Goal: Navigation & Orientation: Find specific page/section

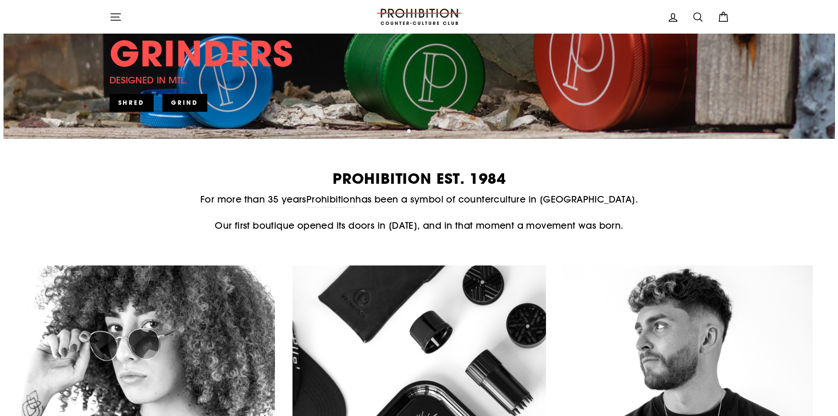
scroll to position [174, 0]
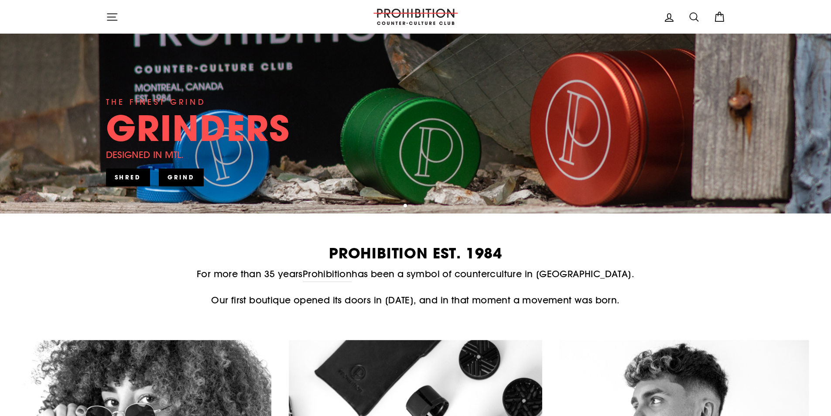
click at [109, 17] on icon "button" at bounding box center [112, 17] width 12 height 12
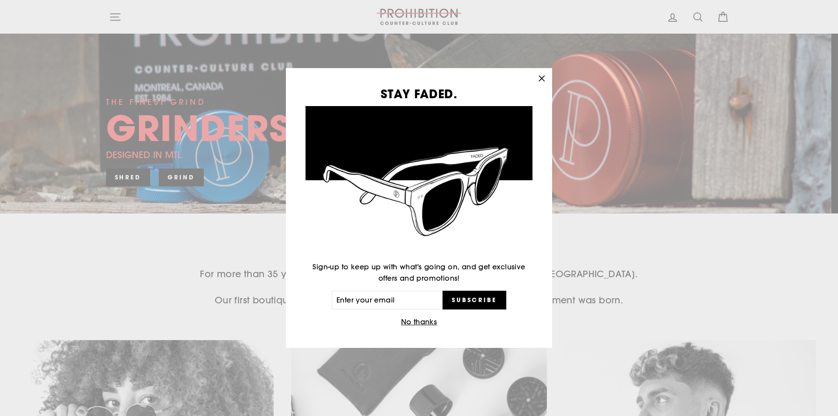
click at [543, 77] on icon "button" at bounding box center [541, 78] width 5 height 5
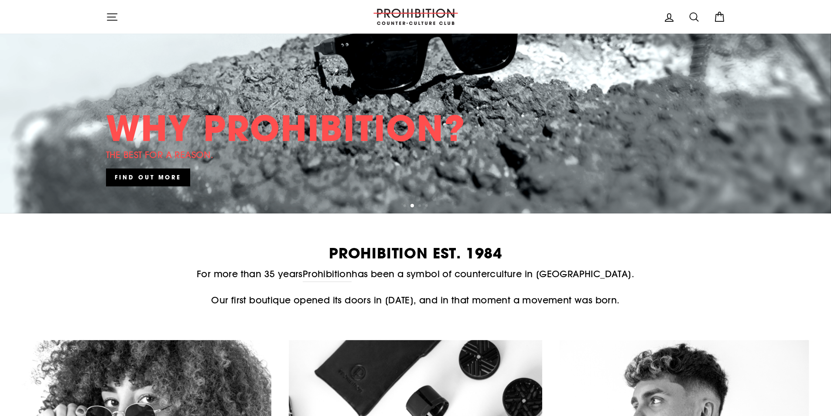
click at [119, 16] on button "Site navigation" at bounding box center [112, 16] width 23 height 19
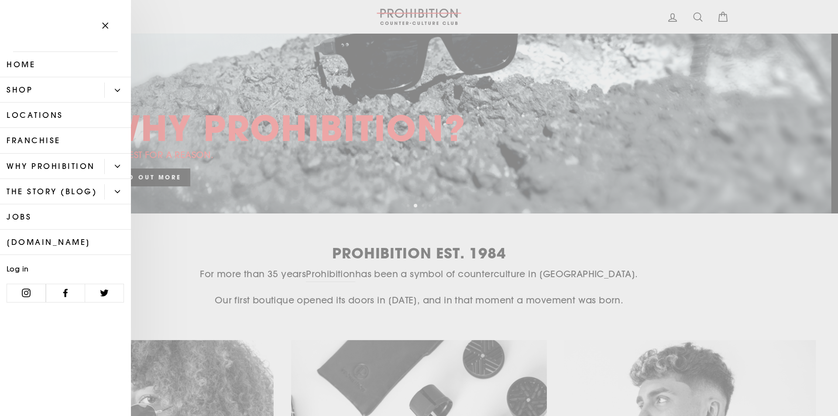
click at [122, 90] on button "Primary" at bounding box center [117, 89] width 27 height 15
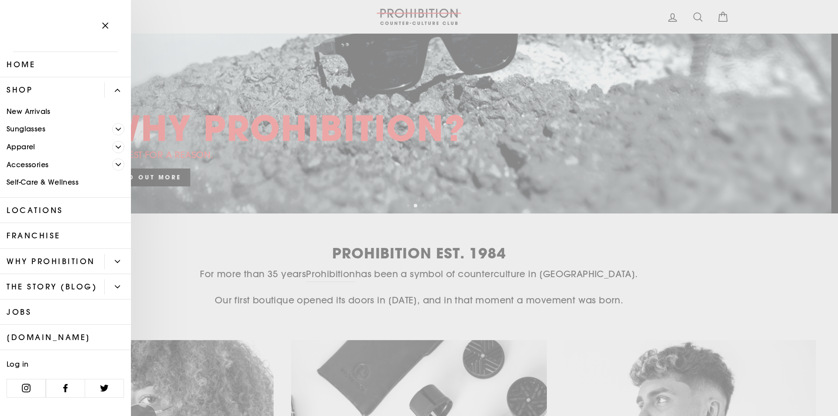
click at [14, 162] on link "Accessories" at bounding box center [56, 165] width 112 height 18
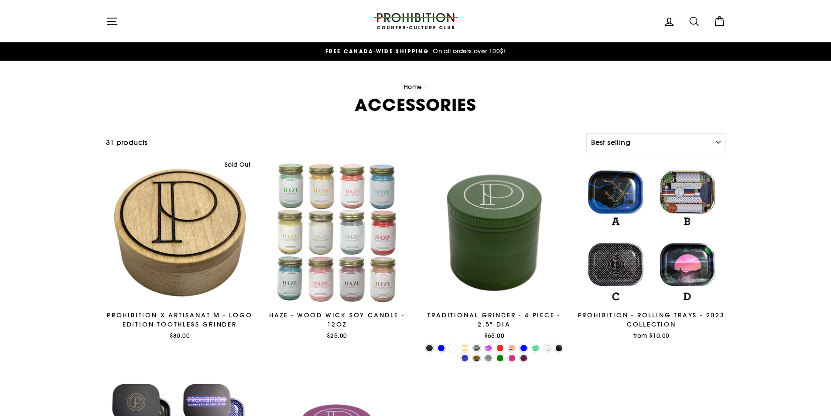
select select "best-selling"
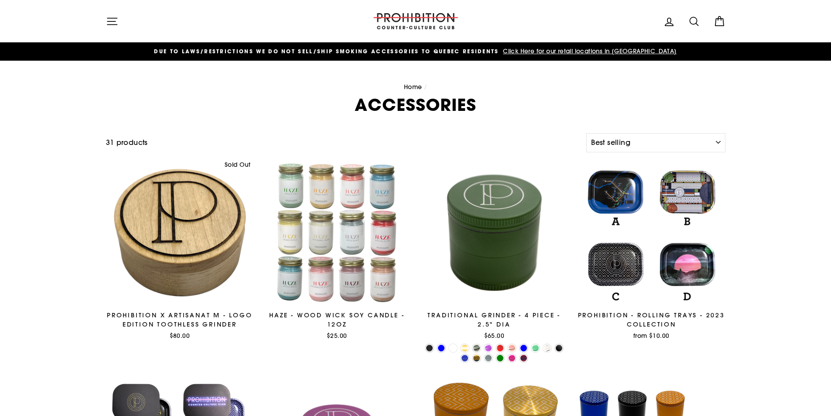
click at [110, 17] on icon "button" at bounding box center [112, 21] width 12 height 12
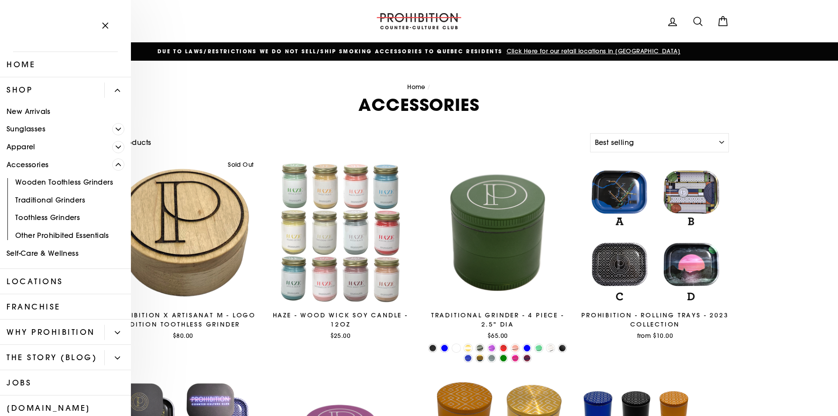
drag, startPoint x: 108, startPoint y: 167, endPoint x: 108, endPoint y: 159, distance: 7.4
click at [112, 167] on span "Primary" at bounding box center [118, 164] width 12 height 12
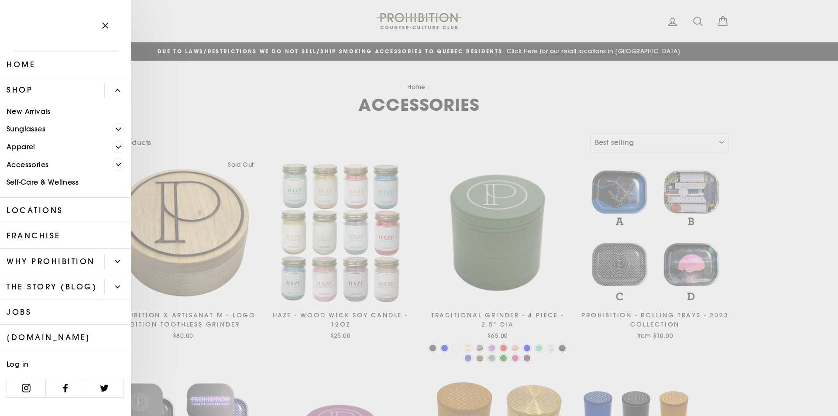
click at [111, 147] on link "Apparel" at bounding box center [56, 147] width 112 height 18
click at [118, 144] on icon "Primary" at bounding box center [118, 146] width 5 height 5
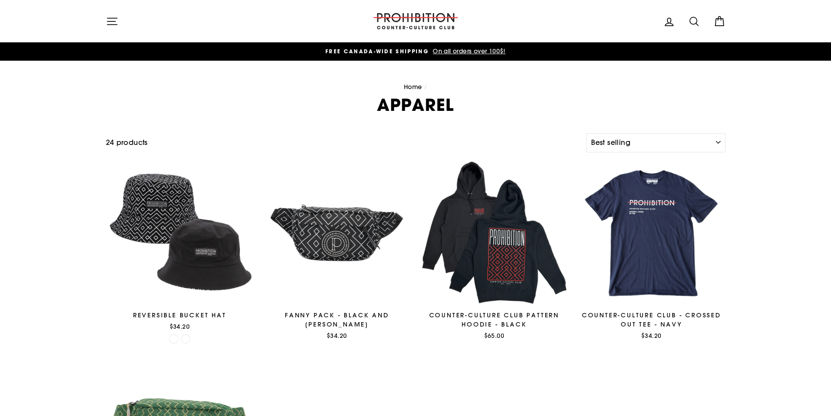
select select "best-selling"
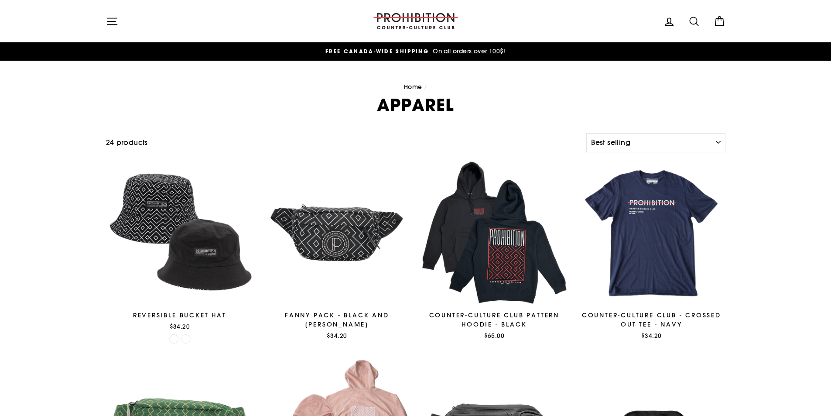
click at [116, 27] on icon "button" at bounding box center [112, 21] width 12 height 12
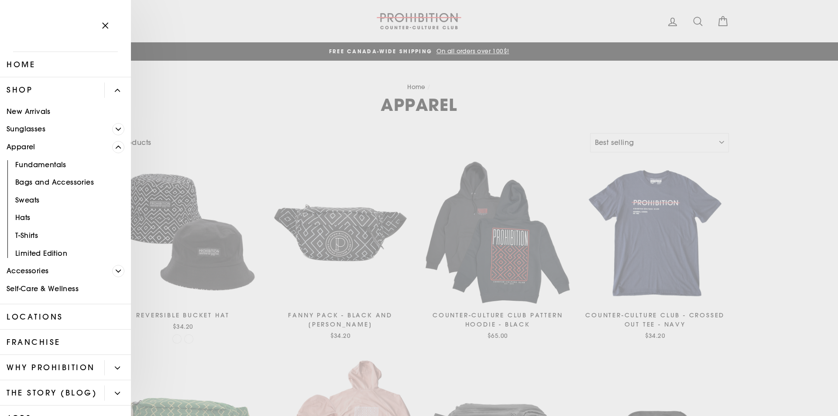
click at [112, 144] on span "Primary" at bounding box center [118, 147] width 12 height 12
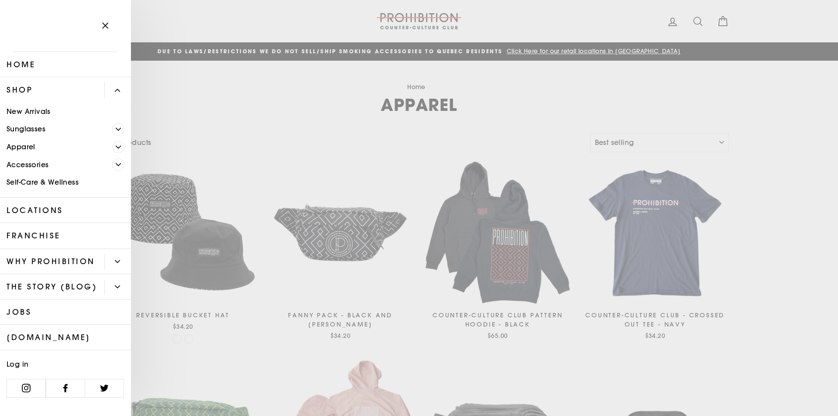
click at [25, 63] on link "Home" at bounding box center [65, 64] width 131 height 25
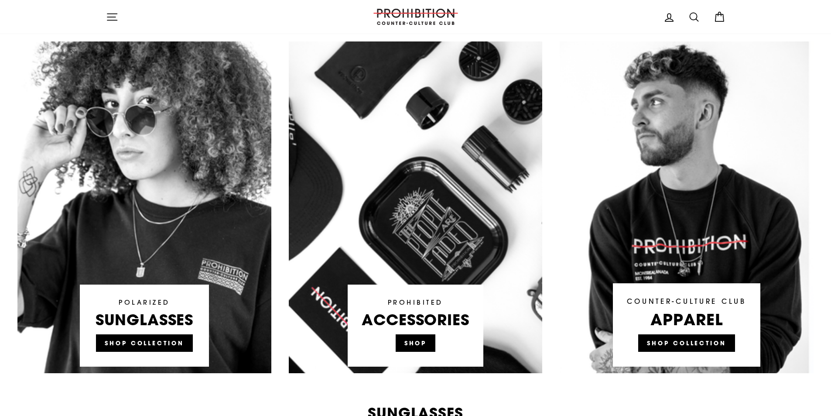
scroll to position [475, 0]
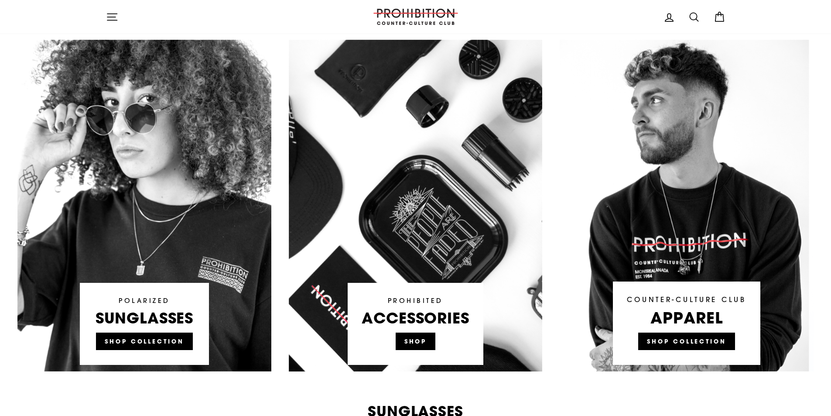
click at [338, 179] on link at bounding box center [416, 206] width 254 height 332
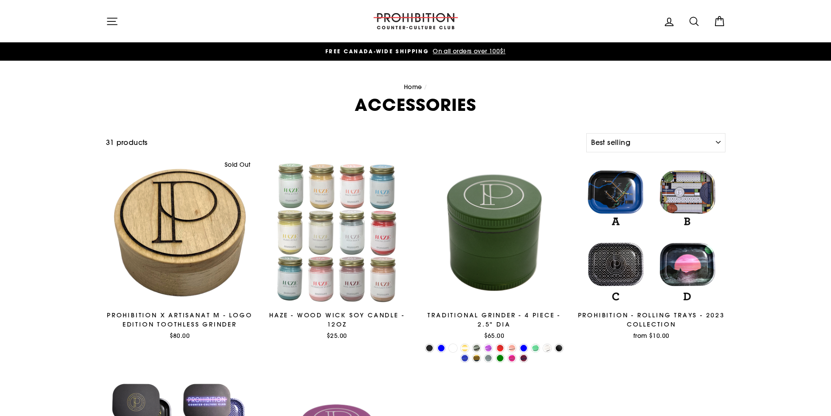
select select "best-selling"
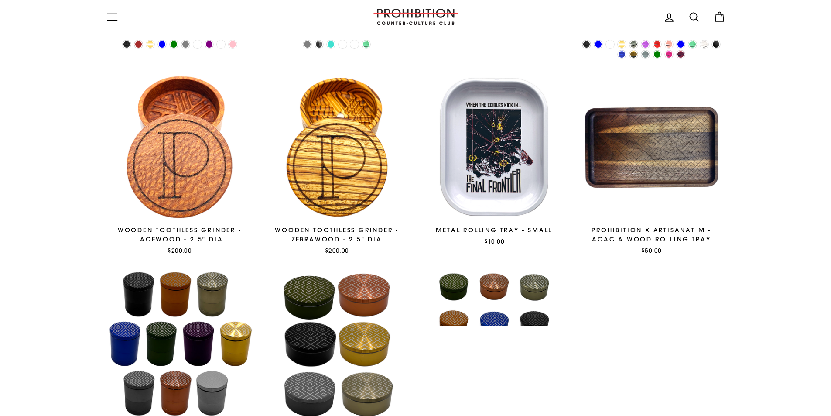
scroll to position [742, 0]
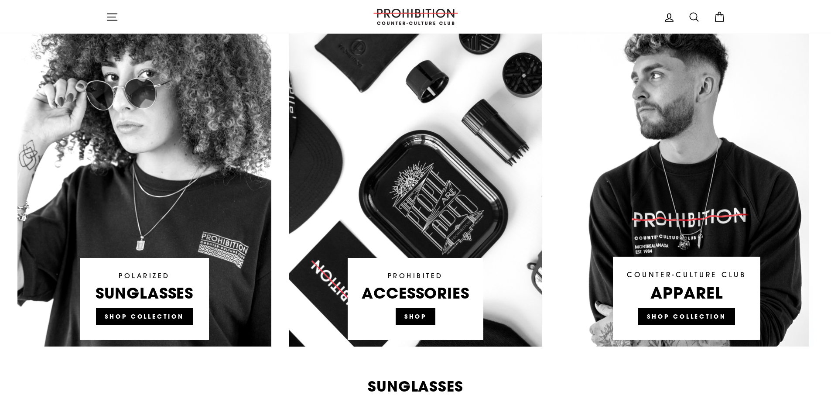
scroll to position [611, 0]
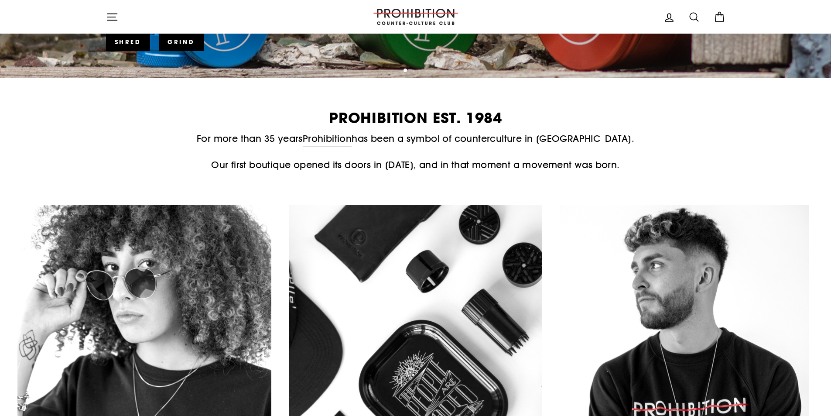
scroll to position [174, 0]
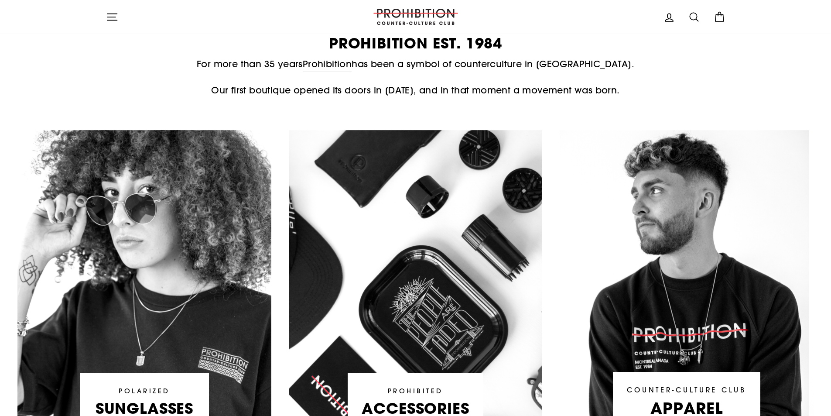
scroll to position [393, 0]
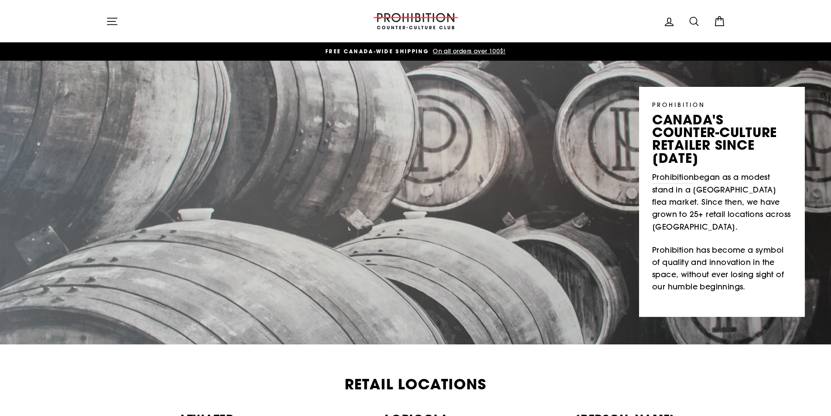
click at [114, 23] on icon "button" at bounding box center [112, 21] width 12 height 12
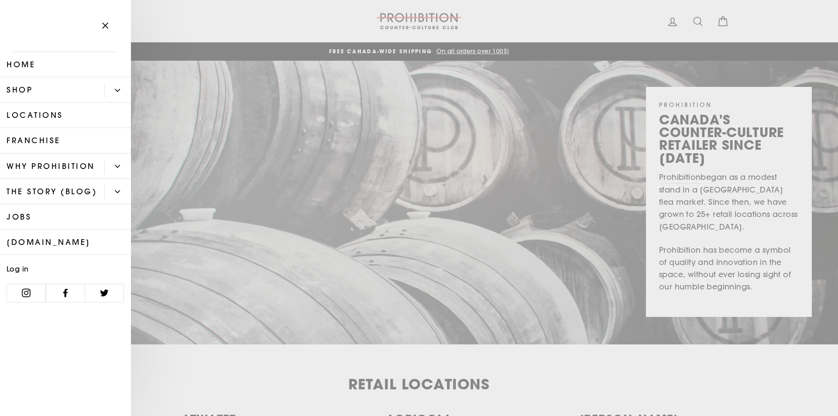
click at [42, 241] on link "[DOMAIN_NAME]" at bounding box center [65, 241] width 131 height 25
click at [53, 247] on link "[DOMAIN_NAME]" at bounding box center [65, 241] width 131 height 25
